Goal: Find contact information: Find contact information

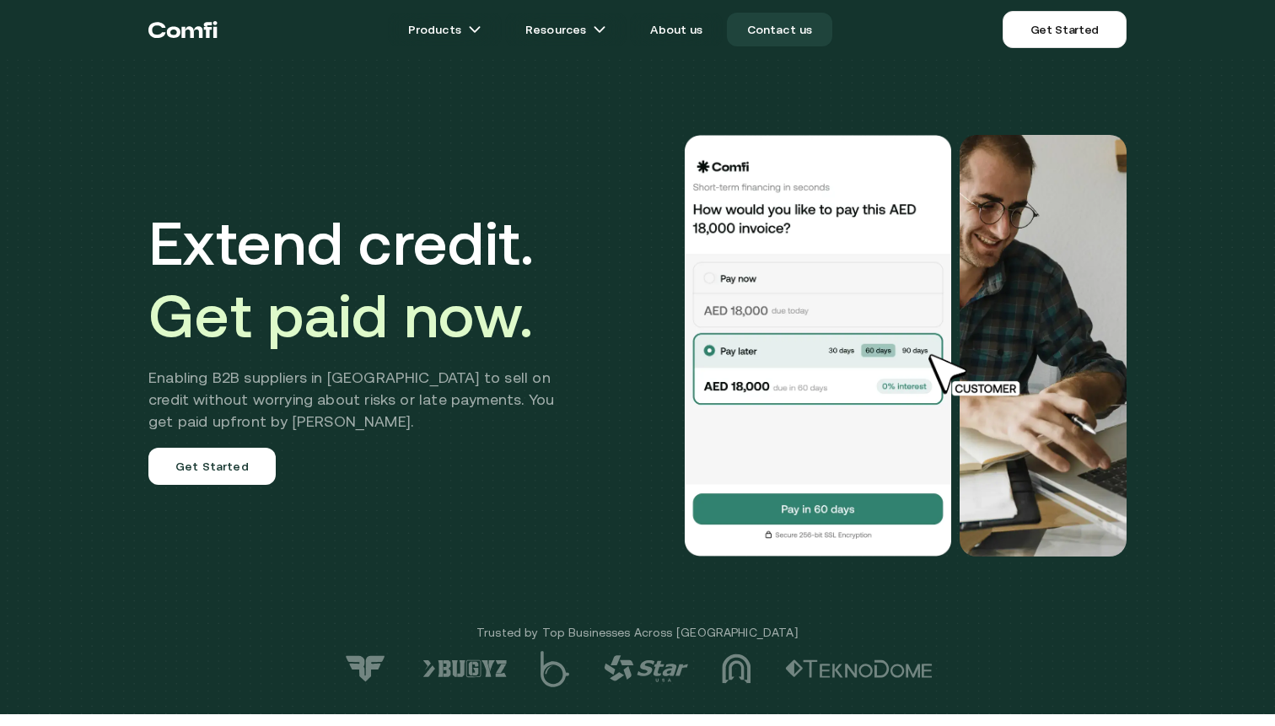
click at [756, 23] on link "Contact us" at bounding box center [780, 30] width 106 height 34
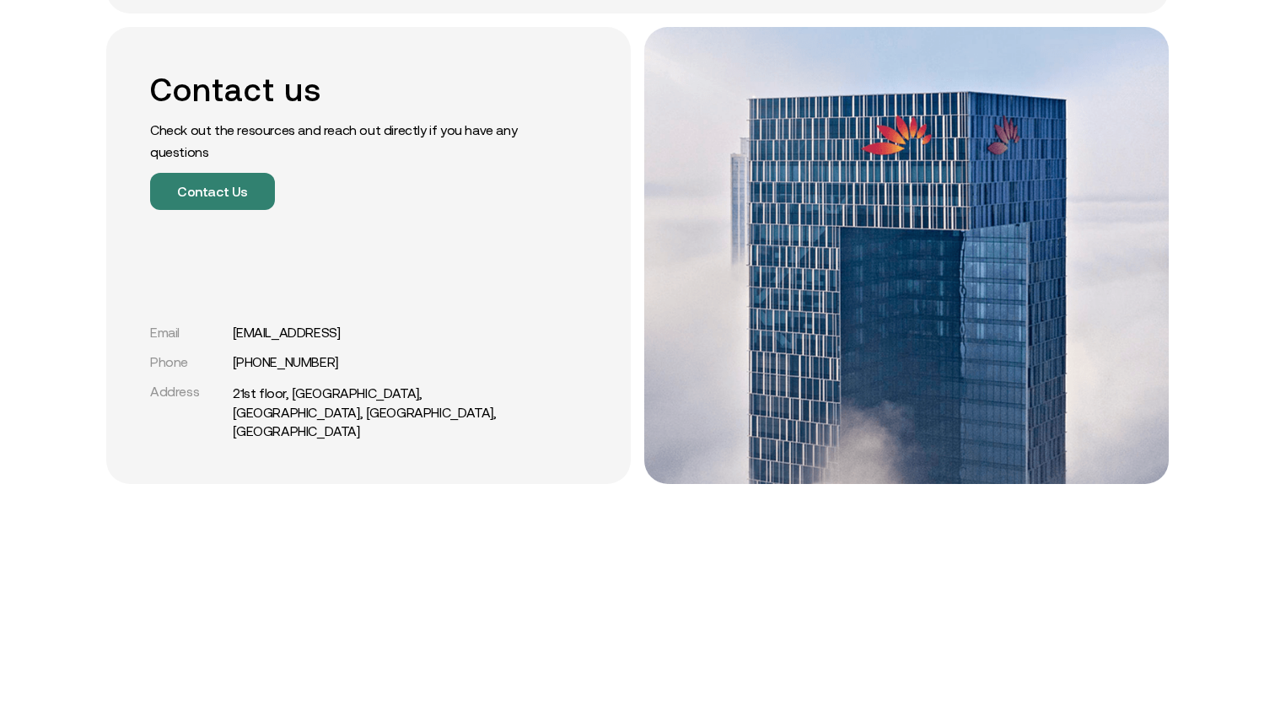
scroll to position [348, 0]
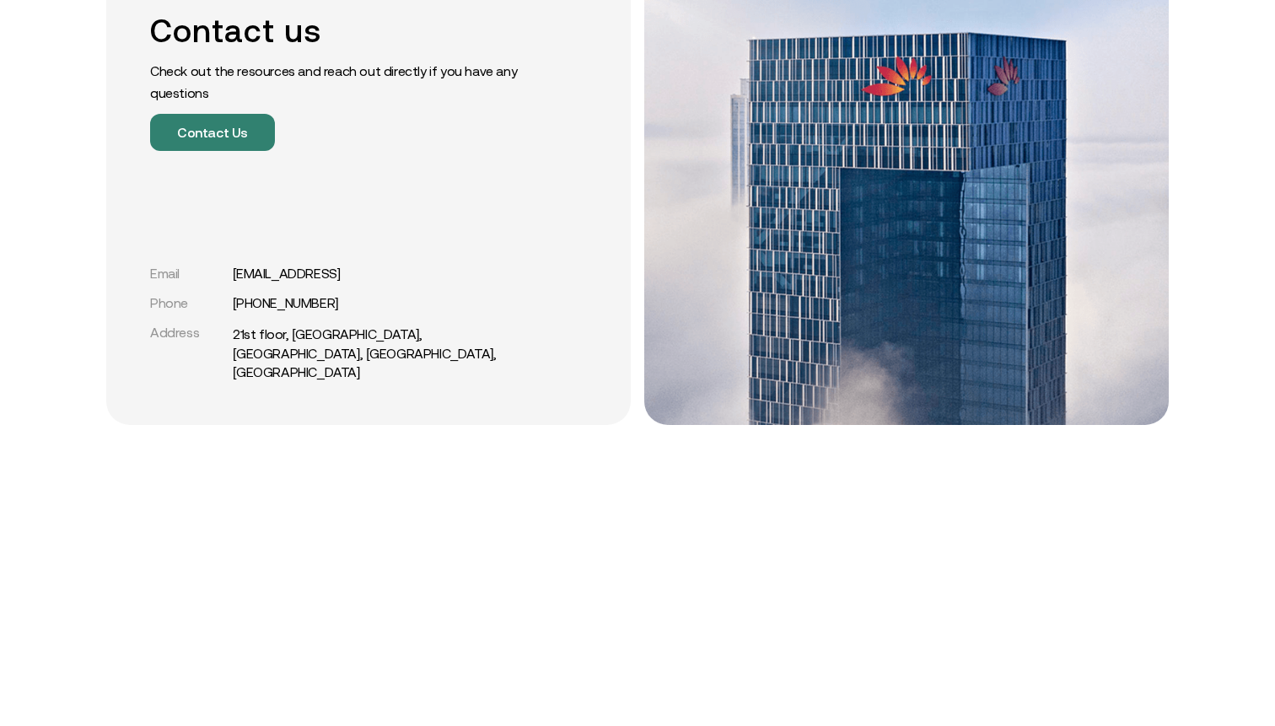
click at [432, 399] on div "Contact us Check out the resources and reach out directly if you have any quest…" at bounding box center [368, 196] width 525 height 457
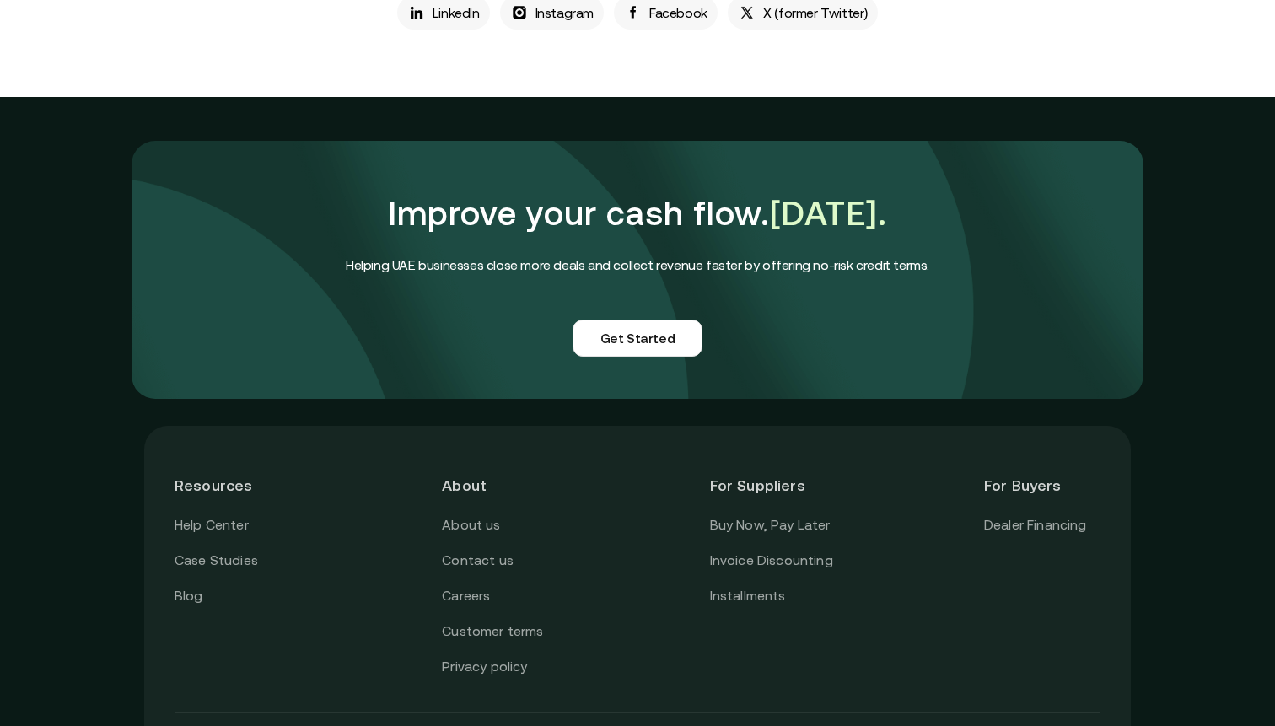
scroll to position [1283, 0]
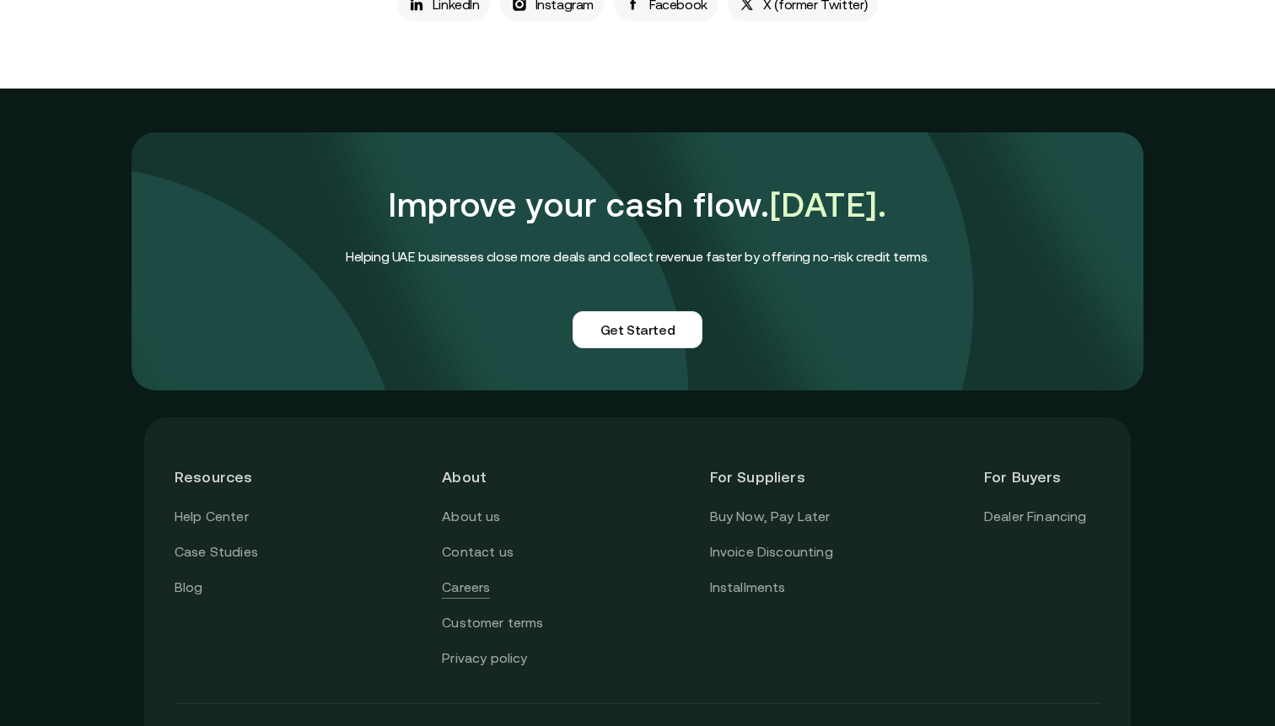
click at [475, 585] on link "Careers" at bounding box center [466, 588] width 48 height 22
click at [467, 585] on link "Careers" at bounding box center [466, 588] width 48 height 22
click at [481, 545] on link "Contact us" at bounding box center [478, 553] width 72 height 22
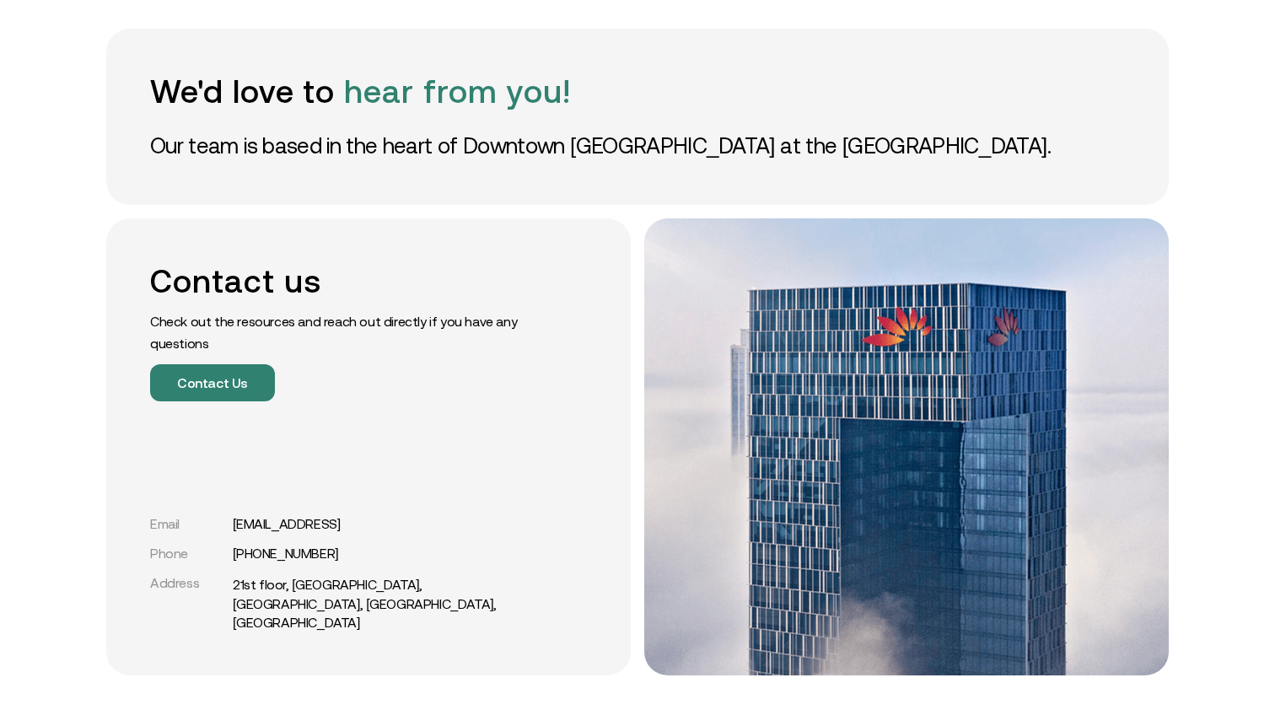
scroll to position [236, 0]
